Goal: Task Accomplishment & Management: Complete application form

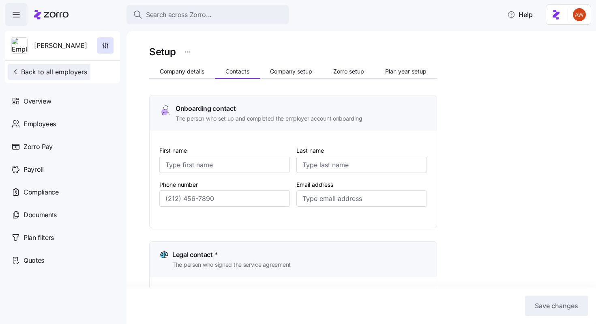
click at [74, 71] on span "Back to all employers" at bounding box center [49, 72] width 76 height 10
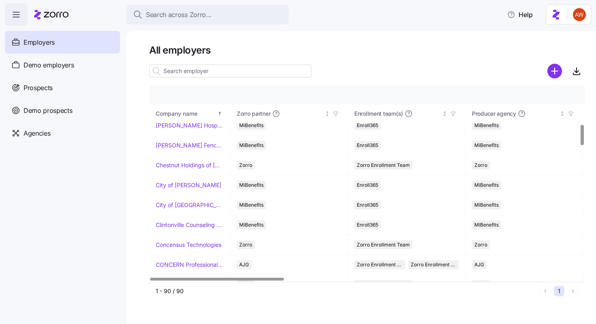
scroll to position [367, 0]
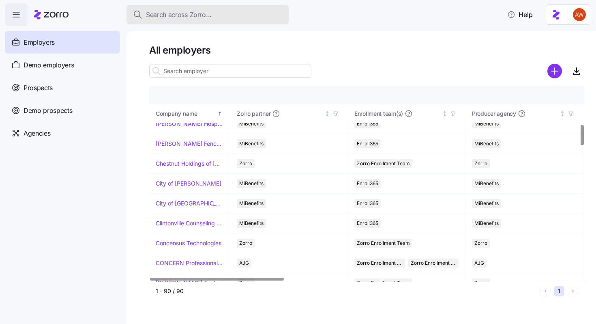
click at [179, 14] on span "Search across Zorro..." at bounding box center [179, 15] width 66 height 10
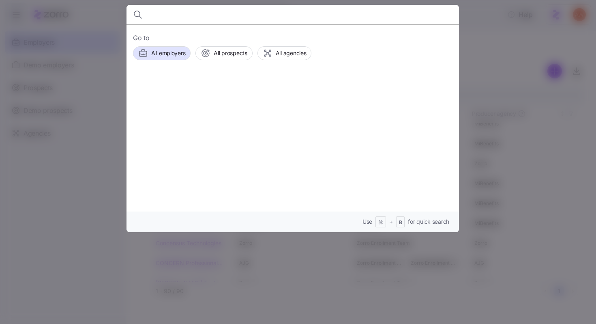
type input "8"
type input "extr"
click at [214, 96] on span "Extropy" at bounding box center [215, 93] width 24 height 10
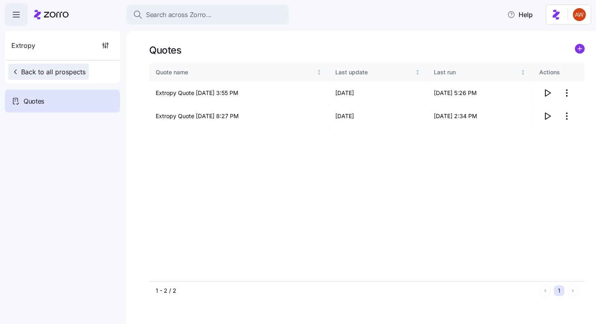
click at [34, 75] on span "Back to all prospects" at bounding box center [48, 72] width 74 height 10
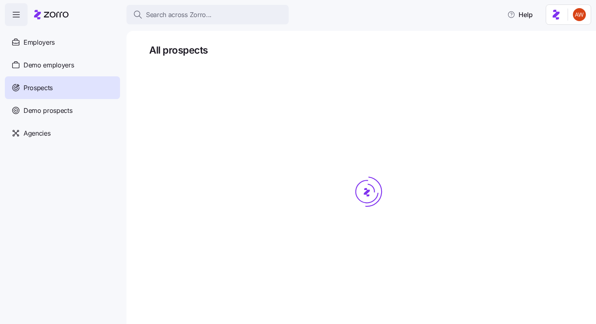
click at [39, 47] on div "Employers" at bounding box center [62, 42] width 115 height 23
click at [63, 42] on div "Employers" at bounding box center [62, 42] width 115 height 23
click at [41, 40] on span "Employers" at bounding box center [39, 42] width 31 height 10
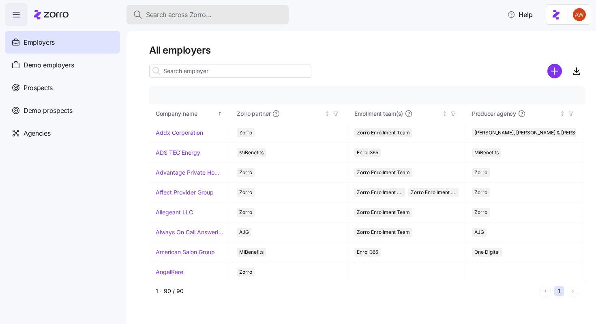
click at [195, 21] on button "Search across Zorro..." at bounding box center [208, 14] width 162 height 19
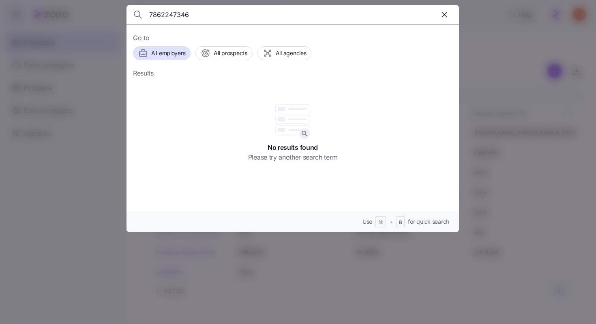
drag, startPoint x: 213, startPoint y: 13, endPoint x: 100, endPoint y: 13, distance: 112.4
click at [100, 319] on div "7862247346 Go to All employers All prospects All agencies Results No results fo…" at bounding box center [298, 319] width 596 height 0
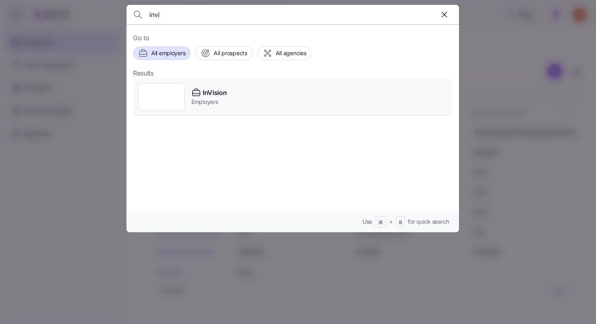
type input "invi"
click at [202, 95] on div "InVision" at bounding box center [209, 93] width 35 height 10
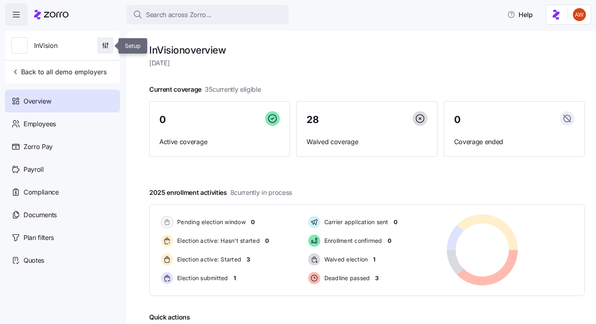
click at [103, 46] on icon "button" at bounding box center [105, 45] width 8 height 8
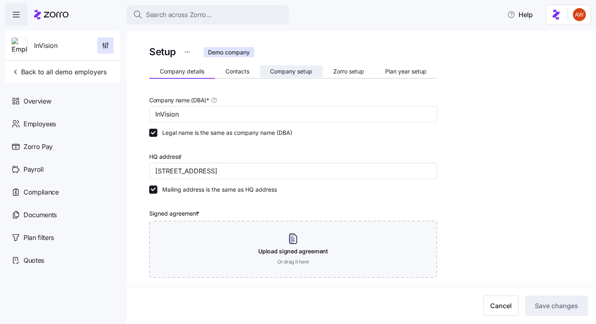
click at [301, 76] on button "Company setup" at bounding box center [291, 71] width 63 height 12
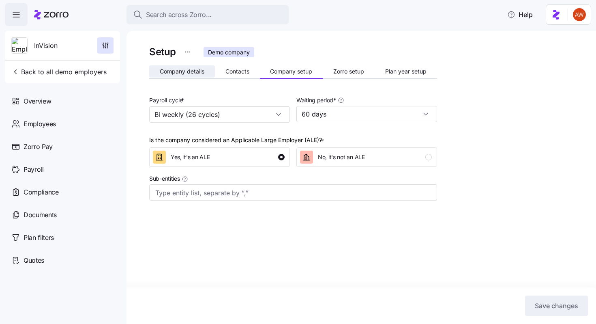
click at [181, 65] on button "Company details" at bounding box center [182, 71] width 66 height 12
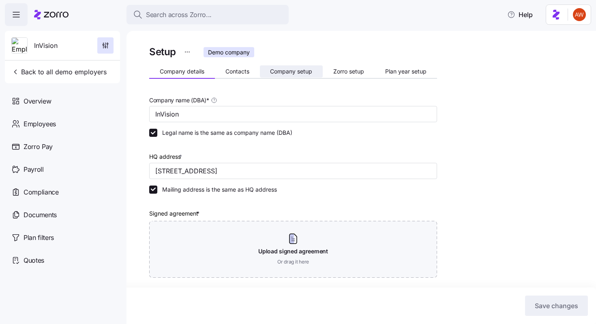
click at [279, 69] on span "Company setup" at bounding box center [291, 72] width 42 height 6
click at [239, 70] on span "Contacts" at bounding box center [238, 72] width 24 height 6
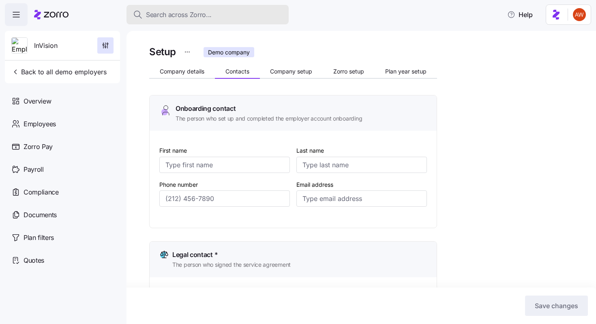
click at [203, 13] on span "Search across Zorro..." at bounding box center [179, 15] width 66 height 10
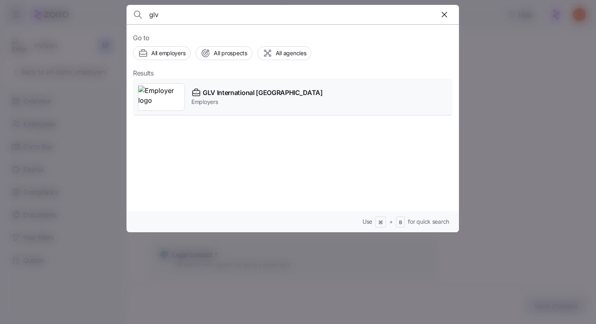
type input "glv"
click at [224, 93] on span "GLV International [GEOGRAPHIC_DATA]" at bounding box center [263, 93] width 120 height 10
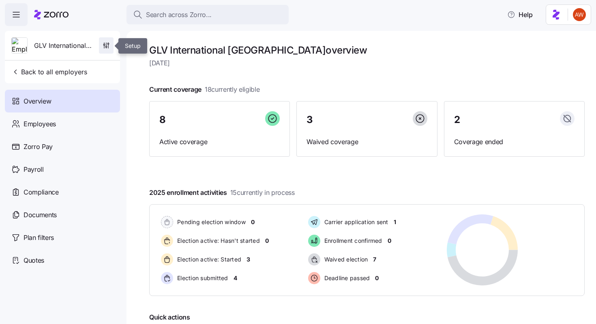
click at [106, 51] on span "button" at bounding box center [106, 45] width 14 height 15
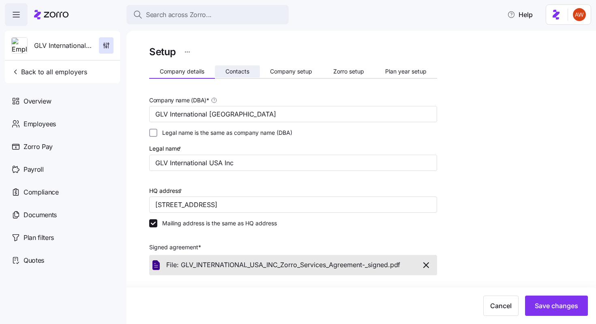
click at [242, 69] on span "Contacts" at bounding box center [238, 72] width 24 height 6
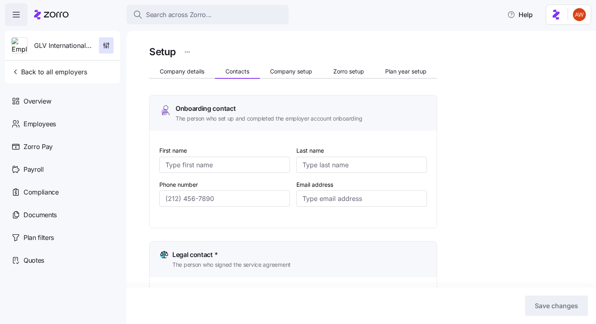
type input "[PERSON_NAME]"
type input "[EMAIL_ADDRESS][DOMAIN_NAME]"
type input "Gilad"
type input "Lev"
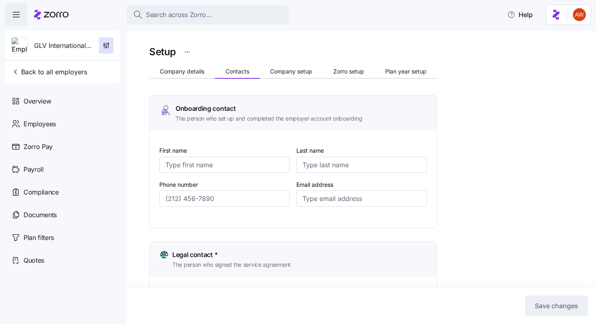
type input "[EMAIL_ADDRESS][DOMAIN_NAME]"
type input "[PERSON_NAME]"
type input "[EMAIL_ADDRESS][DOMAIN_NAME]"
type input "[PERSON_NAME]"
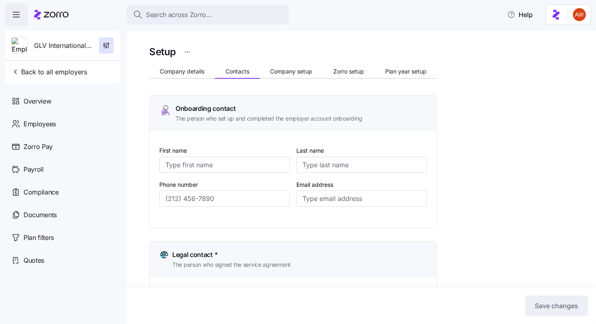
type input "[PERSON_NAME]"
type input "[EMAIL_ADDRESS][DOMAIN_NAME]"
type input "[PHONE_NUMBER]"
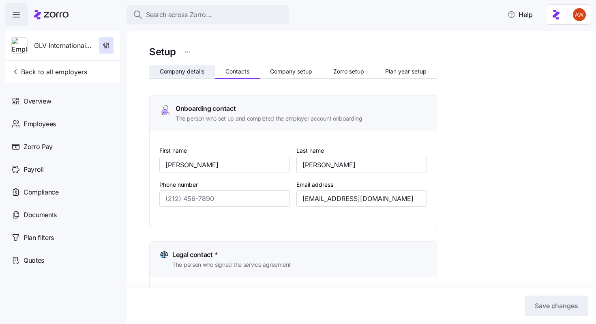
click at [179, 77] on button "Company details" at bounding box center [182, 71] width 66 height 12
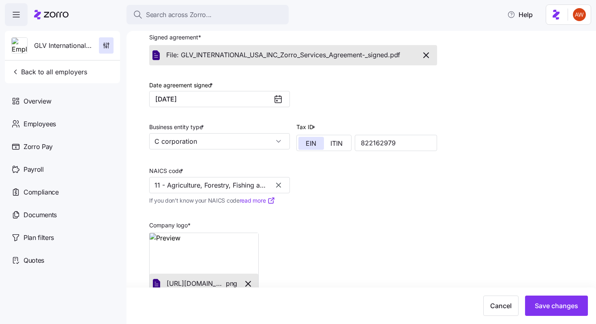
scroll to position [211, 0]
click at [279, 186] on icon "button" at bounding box center [279, 184] width 8 height 8
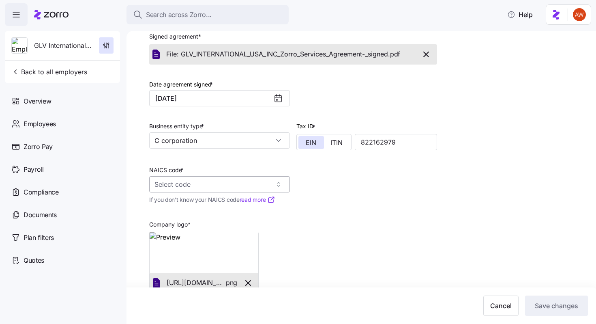
click at [261, 189] on input "NAICS code *" at bounding box center [219, 184] width 141 height 16
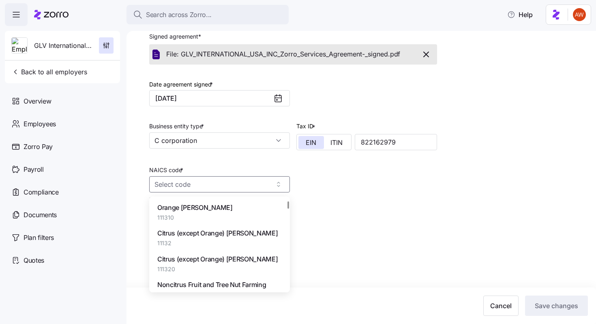
scroll to position [634, 0]
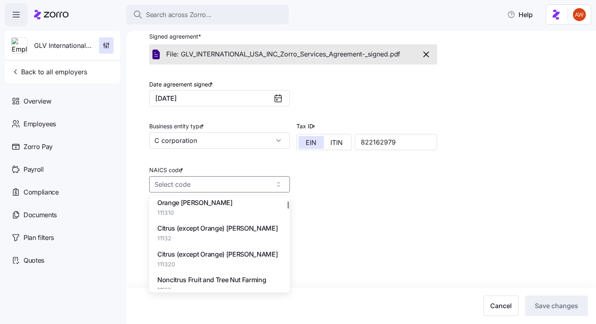
click at [342, 245] on div "Company logo * [URL][DOMAIN_NAME]. png" at bounding box center [293, 266] width 295 height 89
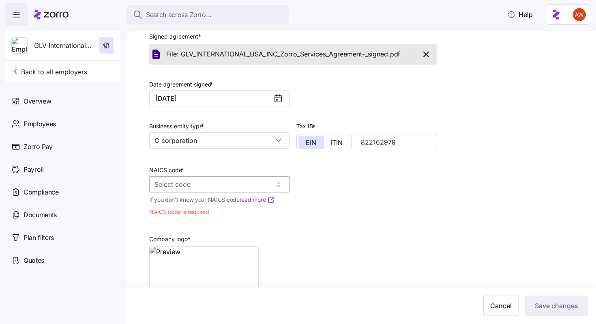
click at [238, 177] on input "NAICS code *" at bounding box center [219, 184] width 141 height 16
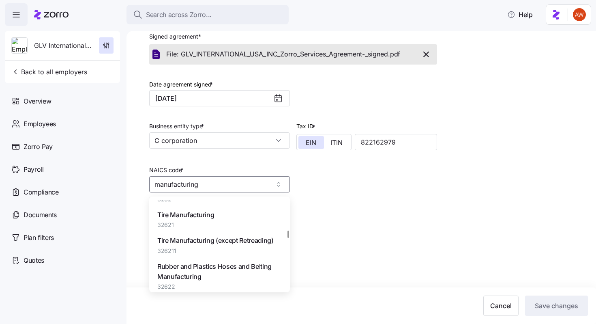
scroll to position [5845, 0]
type input "manufacturing"
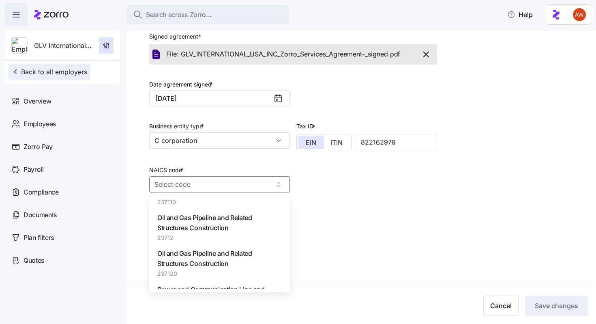
click at [54, 67] on span "Back to all employers" at bounding box center [49, 72] width 76 height 10
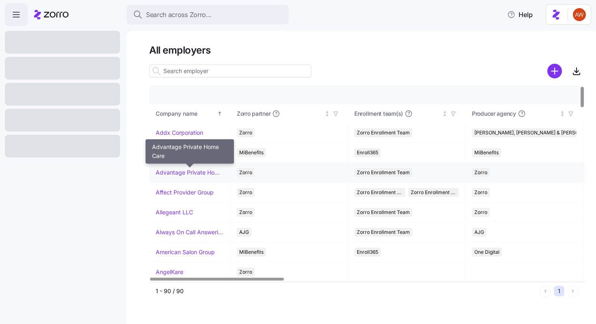
click at [174, 170] on link "Advantage Private Home Care" at bounding box center [190, 172] width 68 height 8
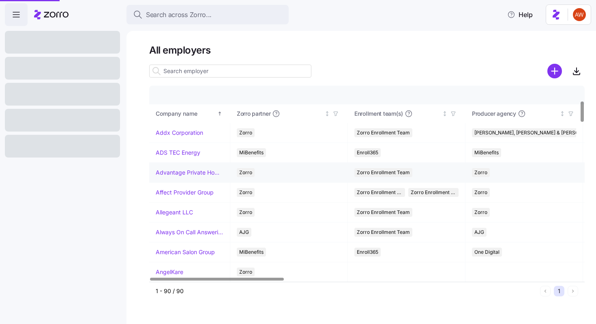
scroll to position [834, 0]
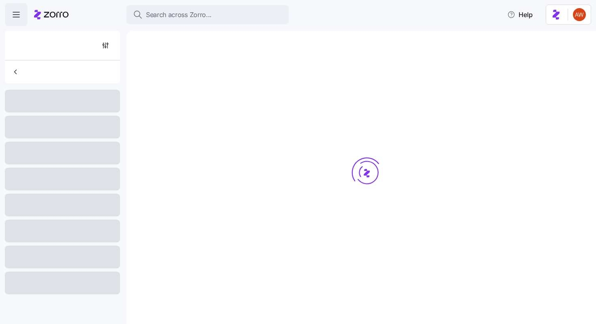
scroll to position [91, 0]
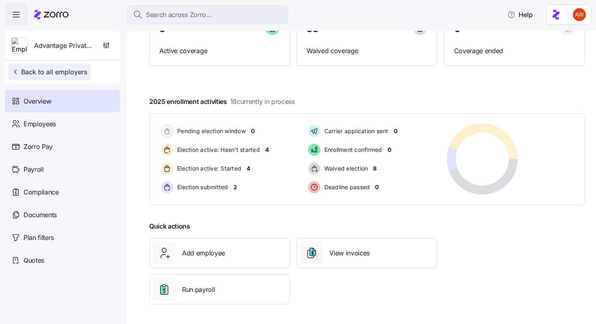
click at [31, 75] on span "Back to all employers" at bounding box center [49, 72] width 76 height 10
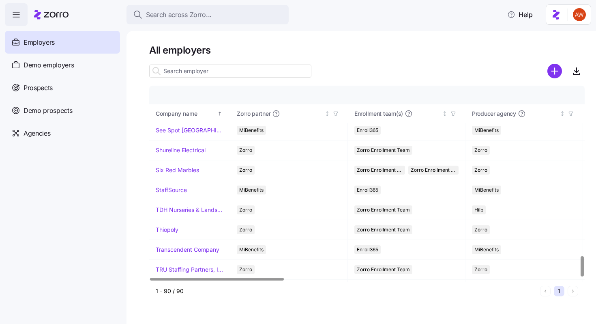
scroll to position [1630, 0]
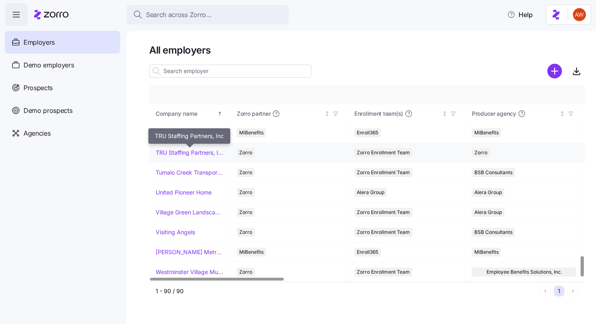
click at [198, 155] on link "TRU Staffing Partners, Inc" at bounding box center [190, 152] width 68 height 8
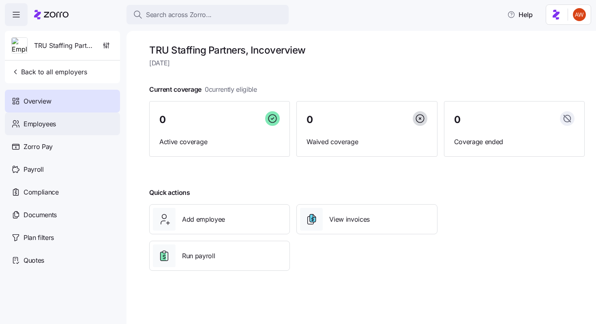
click at [54, 121] on span "Employees" at bounding box center [40, 124] width 32 height 10
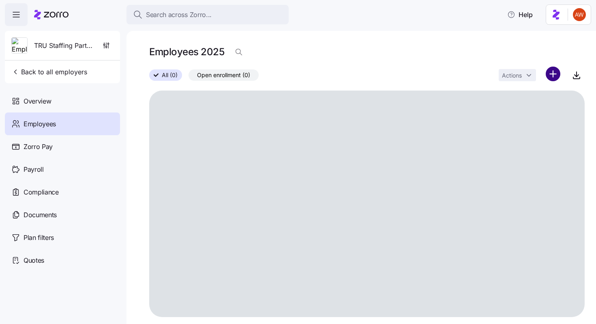
click at [555, 69] on html "Search across Zorro... Help TRU Staffing Partners, Inc Back to all employers Ov…" at bounding box center [298, 159] width 596 height 319
click at [540, 89] on div "Upload roster Add a new employee" at bounding box center [520, 102] width 84 height 32
click at [529, 94] on span "Upload roster" at bounding box center [517, 96] width 34 height 8
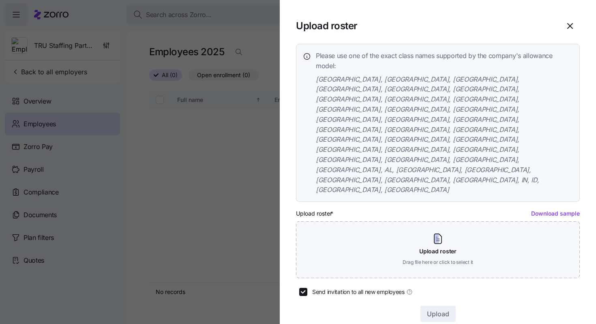
click at [268, 28] on div at bounding box center [298, 162] width 596 height 324
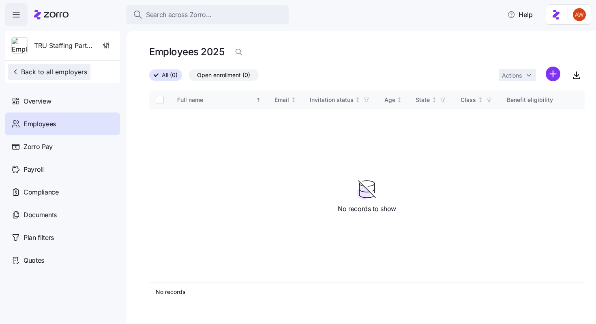
click at [57, 74] on span "Back to all employers" at bounding box center [49, 72] width 76 height 10
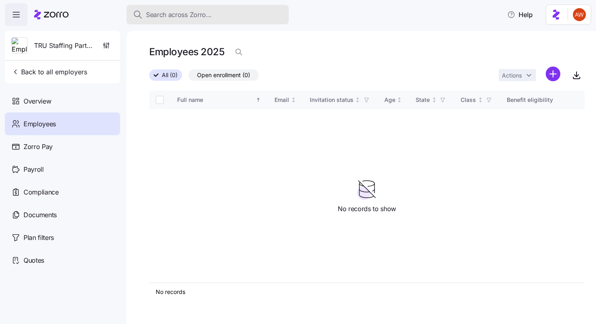
click at [180, 13] on span "Search across Zorro..." at bounding box center [179, 15] width 66 height 10
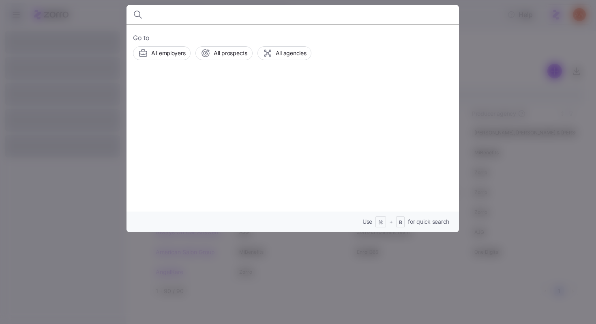
click at [97, 22] on div at bounding box center [298, 162] width 596 height 324
